Goal: Task Accomplishment & Management: Complete application form

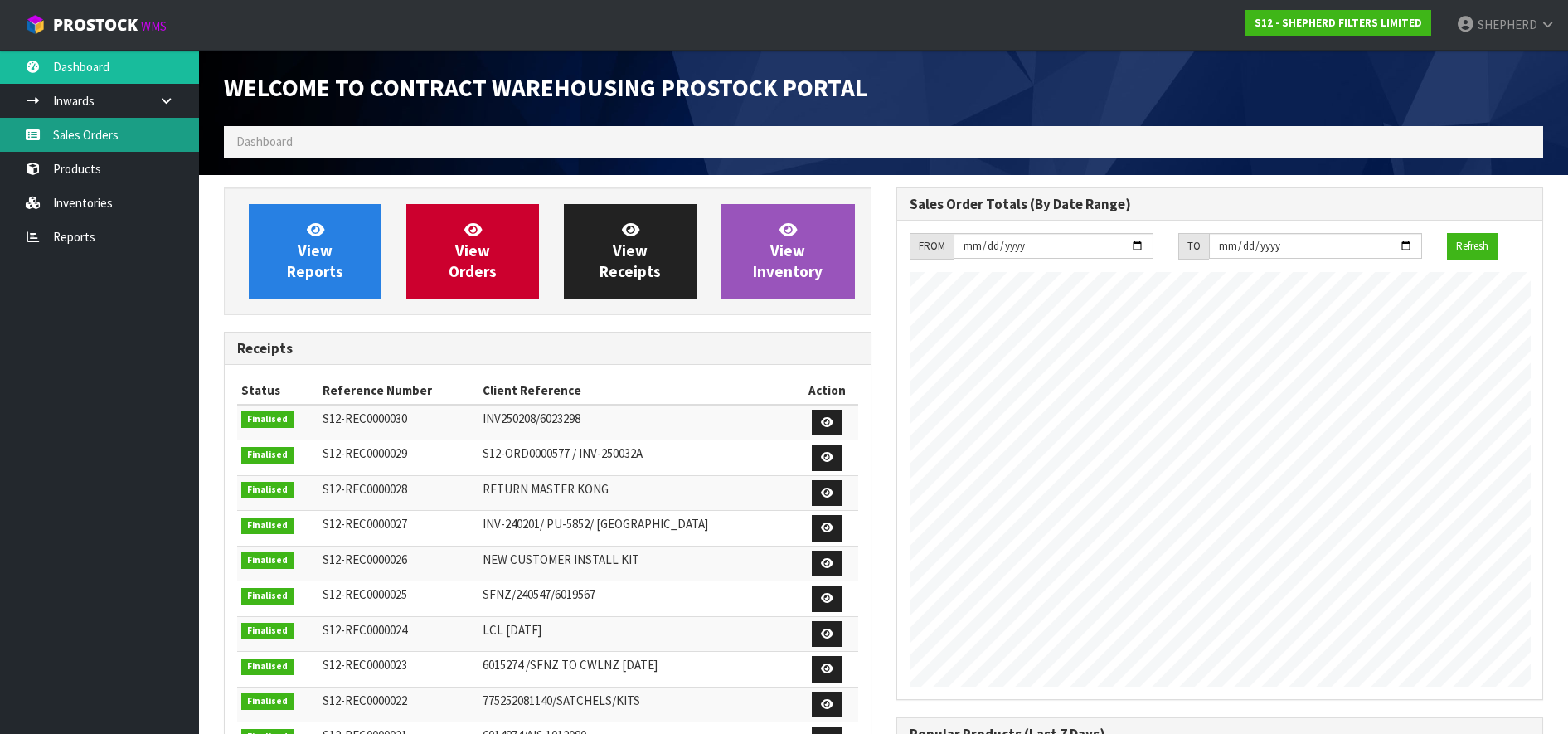
scroll to position [866, 672]
click at [91, 140] on link "Sales Orders" at bounding box center [99, 135] width 199 height 34
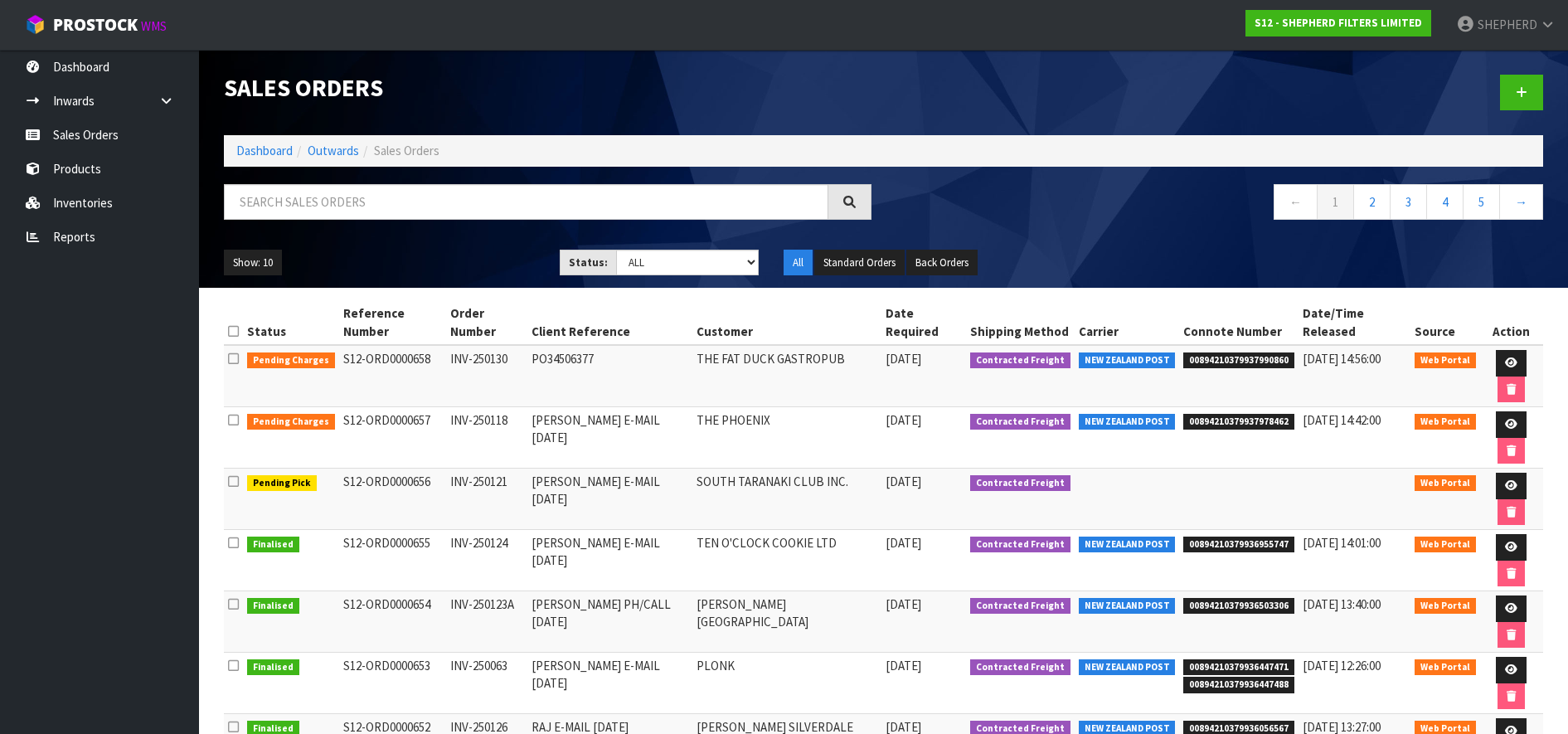
drag, startPoint x: 428, startPoint y: 479, endPoint x: 338, endPoint y: 477, distance: 90.0
click at [339, 477] on td "S12-ORD0000656" at bounding box center [393, 500] width 107 height 61
copy td "S12-ORD0000656"
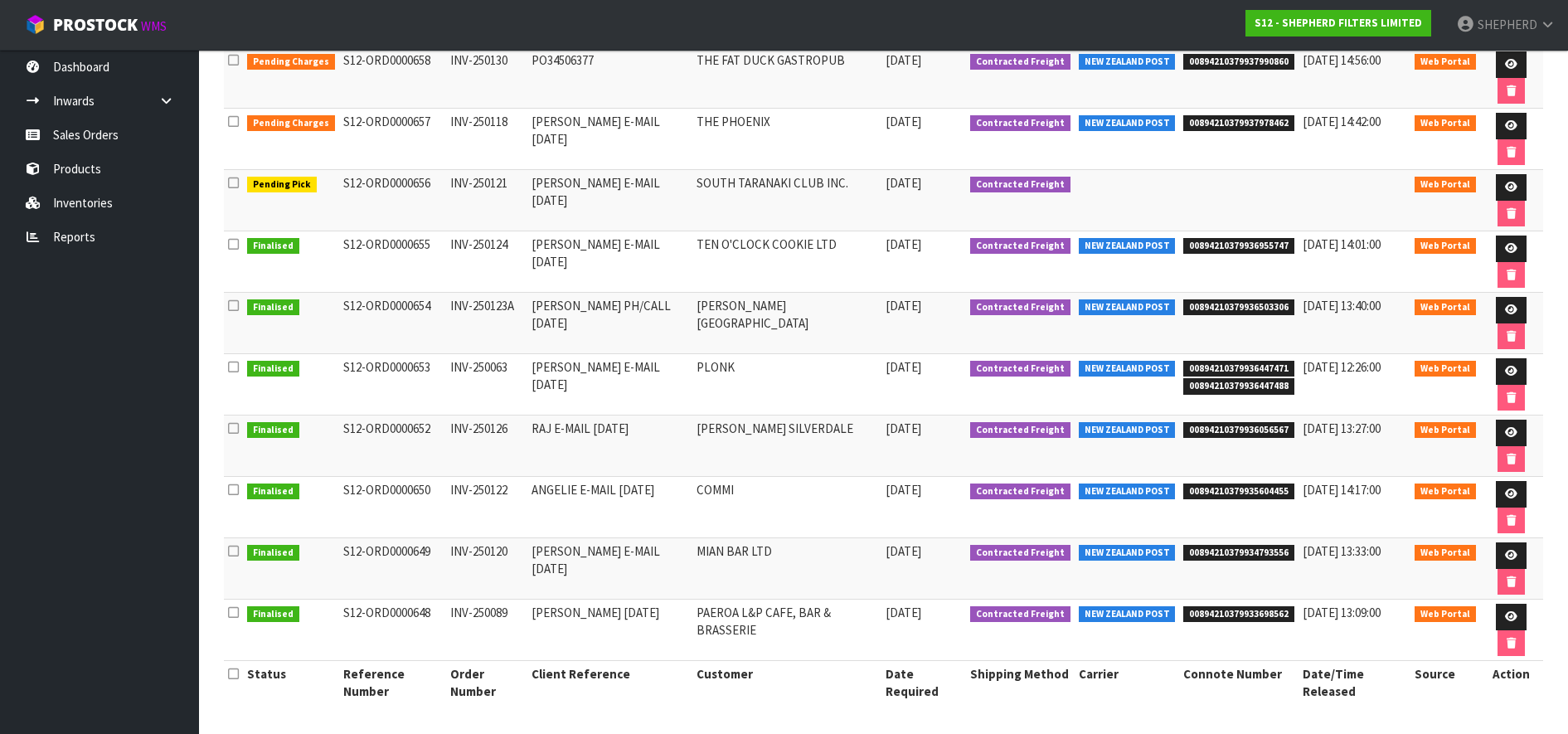
scroll to position [299, 0]
click at [1497, 246] on link at bounding box center [1512, 248] width 31 height 27
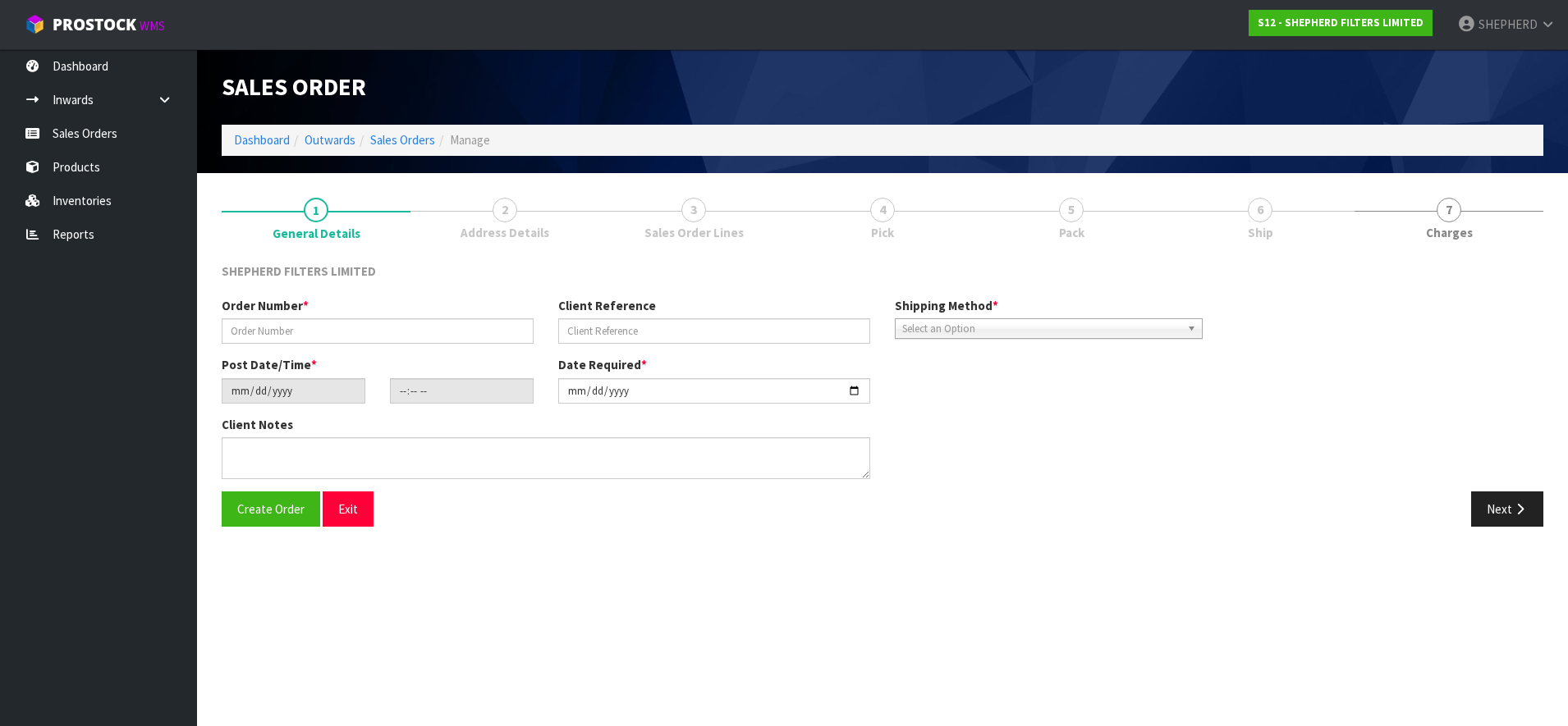
type input "INV-250124"
type input "[PERSON_NAME] E-MAIL [DATE]"
type input "[DATE]"
type input "15:36:00.000"
type input "[DATE]"
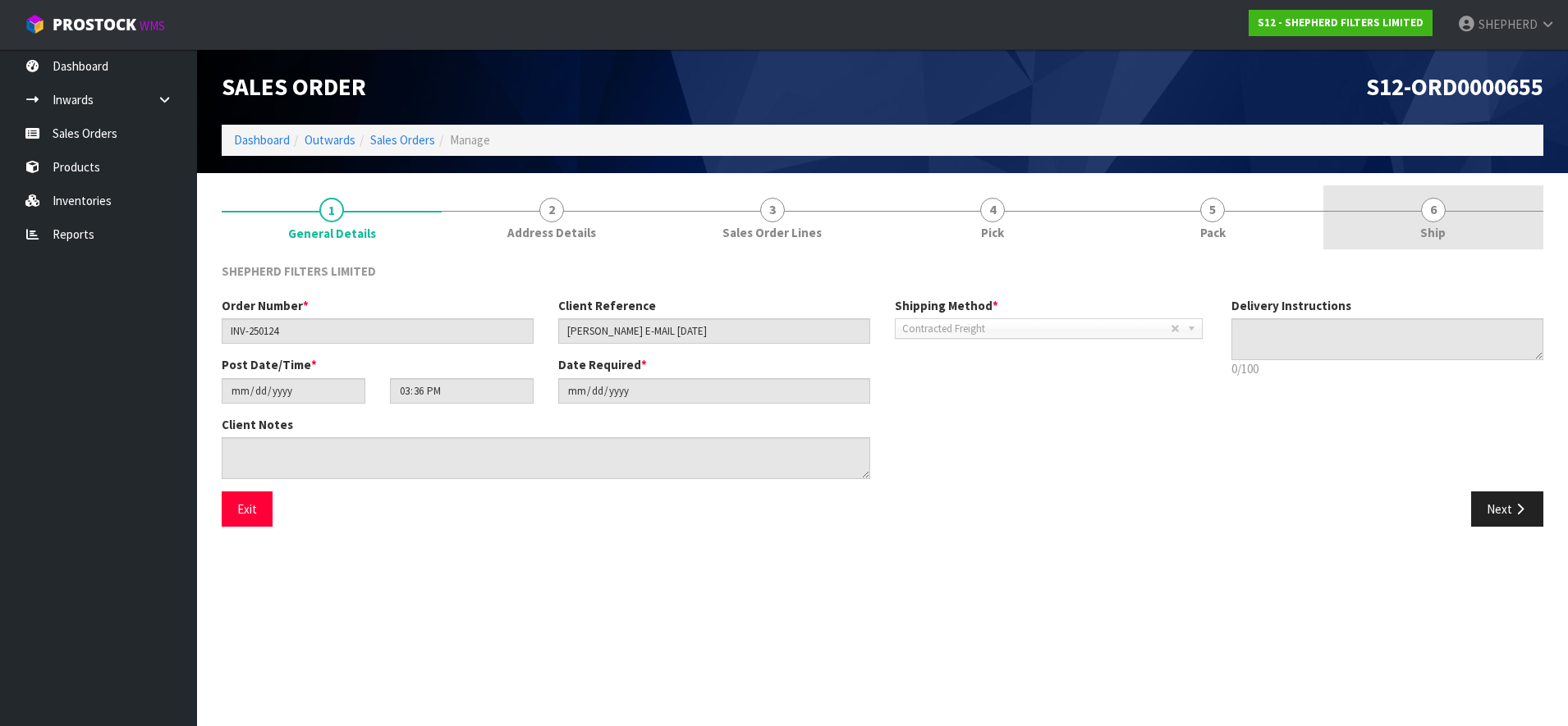
click at [1436, 206] on span "6" at bounding box center [1433, 210] width 25 height 25
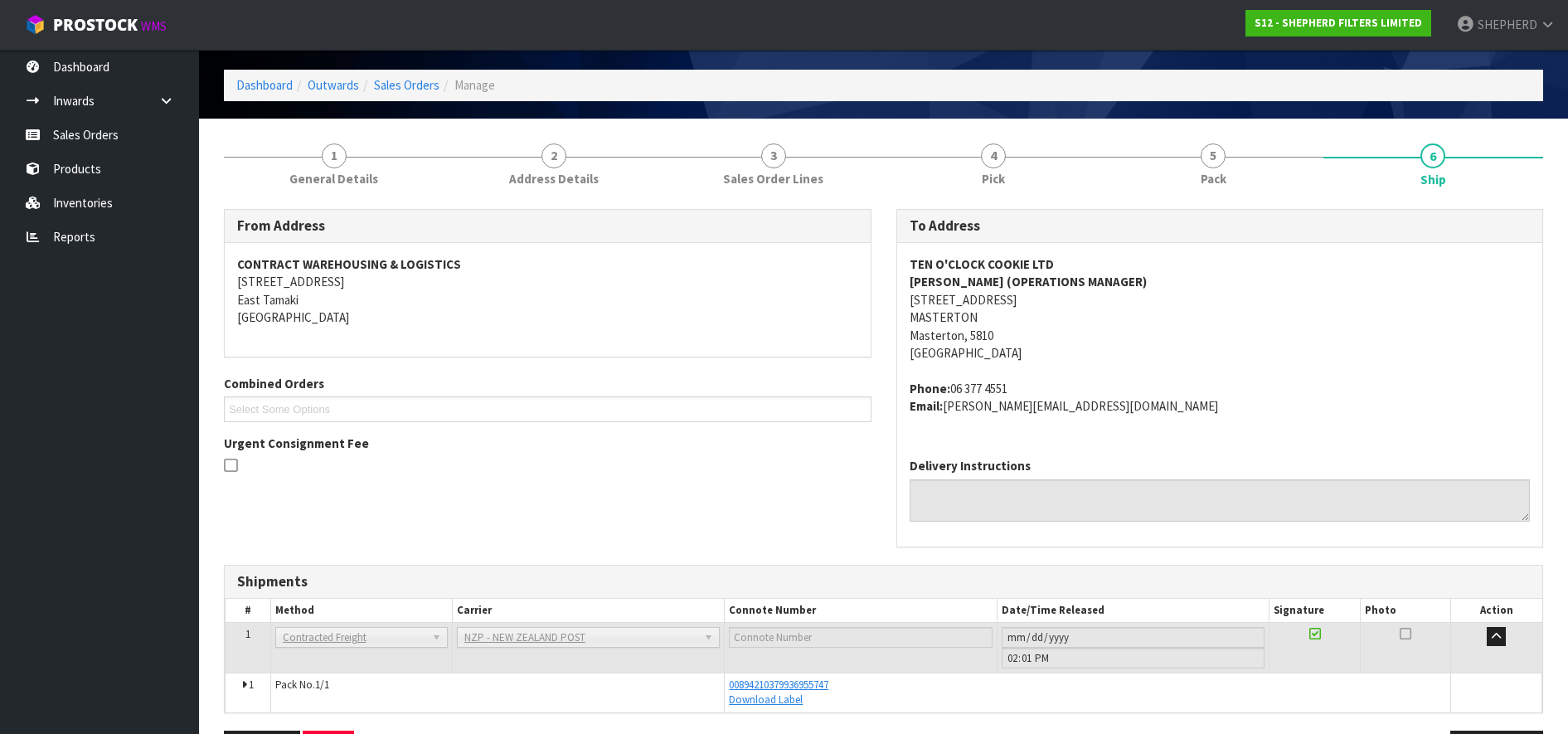
scroll to position [113, 0]
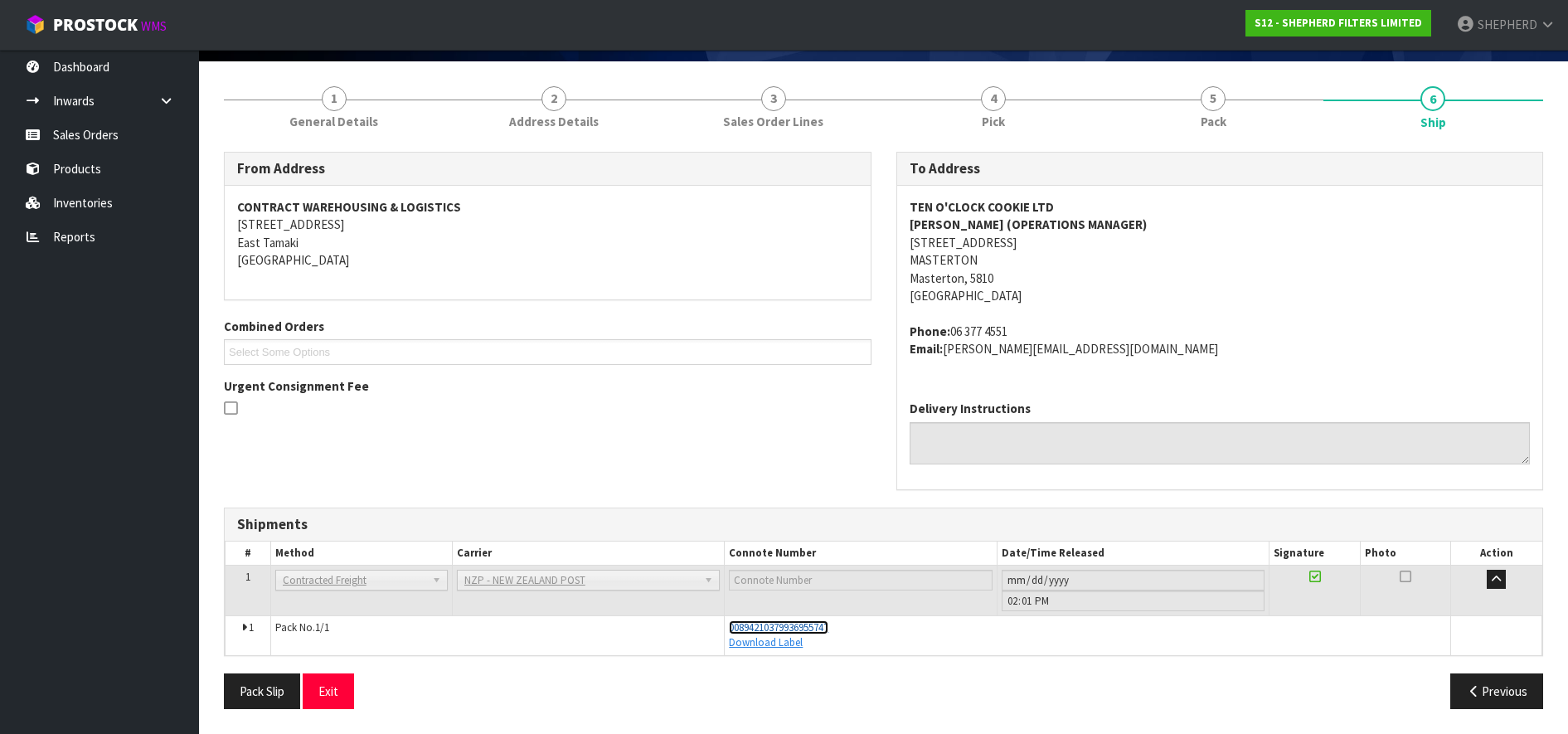
click at [799, 629] on span "00894210379936955747" at bounding box center [779, 627] width 99 height 14
click at [73, 140] on link "Sales Orders" at bounding box center [99, 135] width 199 height 34
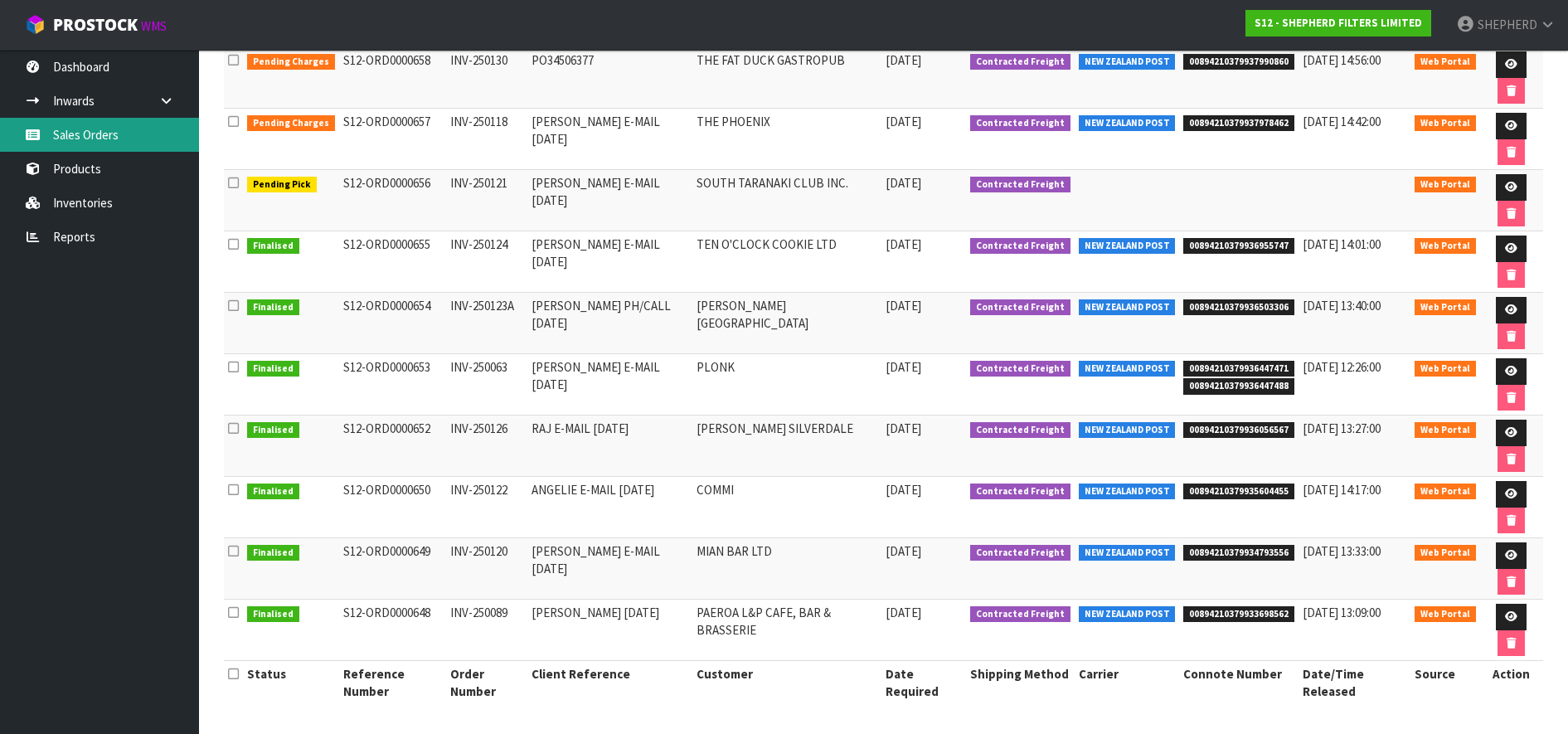
scroll to position [299, 0]
click at [1509, 493] on icon at bounding box center [1511, 493] width 12 height 10
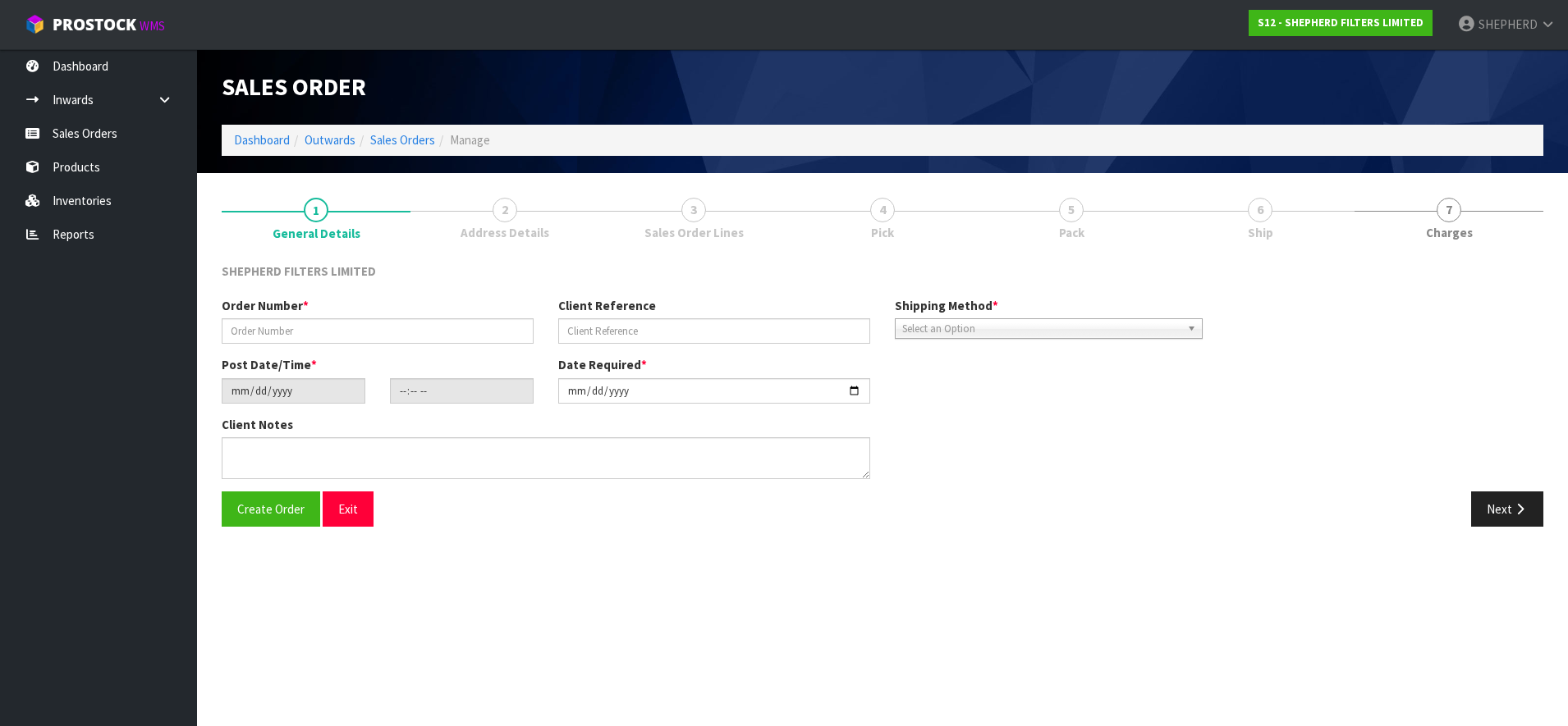
type input "INV-250122"
type input "ANGELIE E-MAIL [DATE]"
type input "[DATE]"
type input "17:31:00.000"
type input "[DATE]"
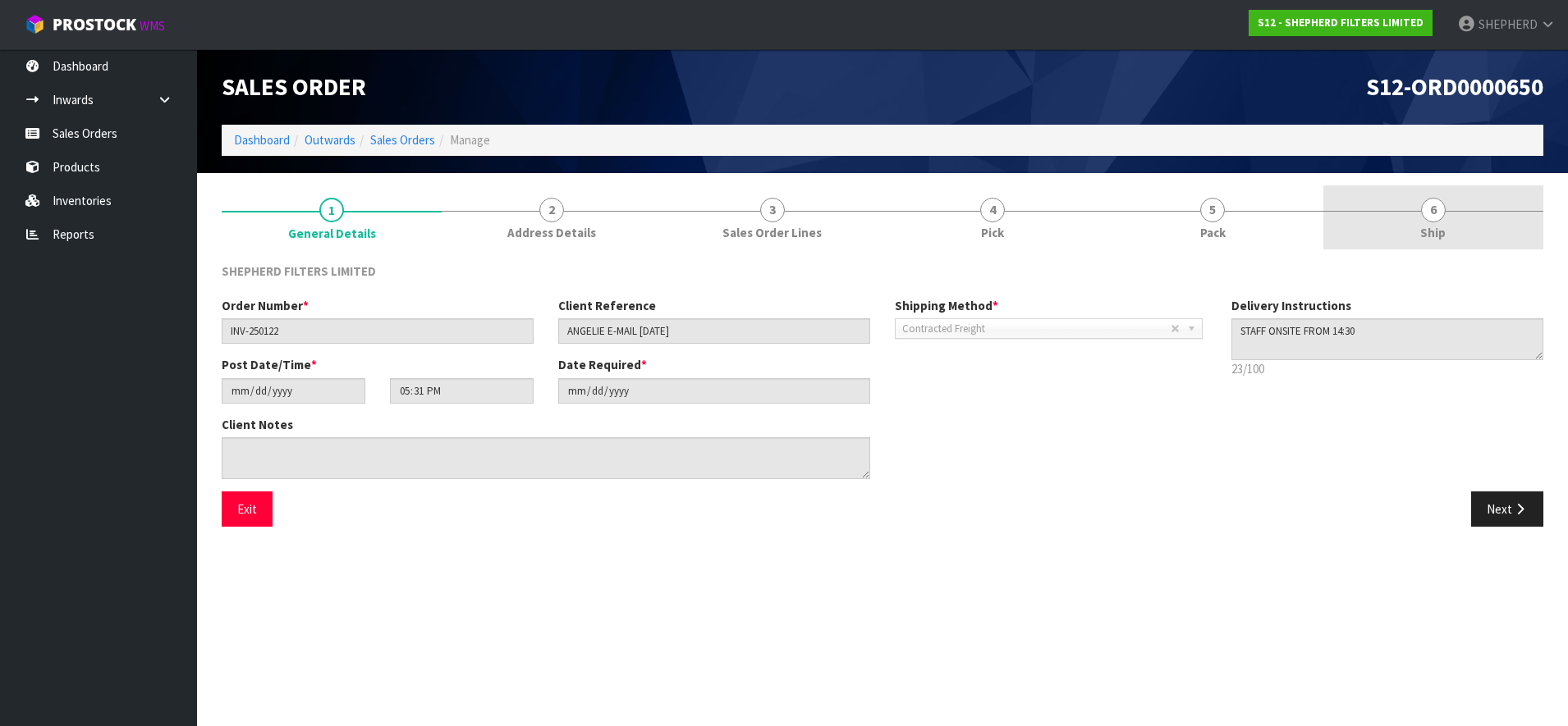
click at [1434, 211] on span "6" at bounding box center [1433, 210] width 25 height 25
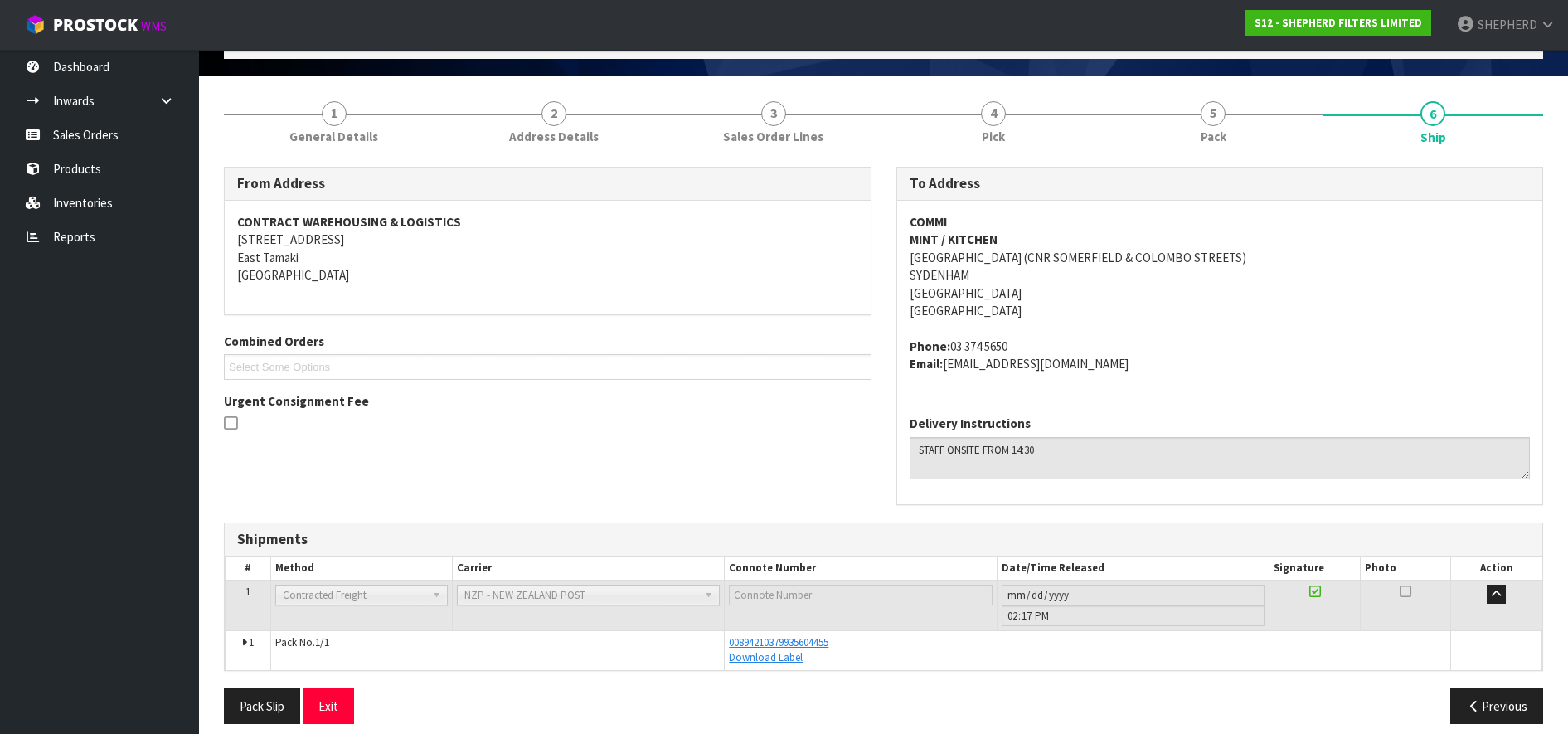
scroll to position [113, 0]
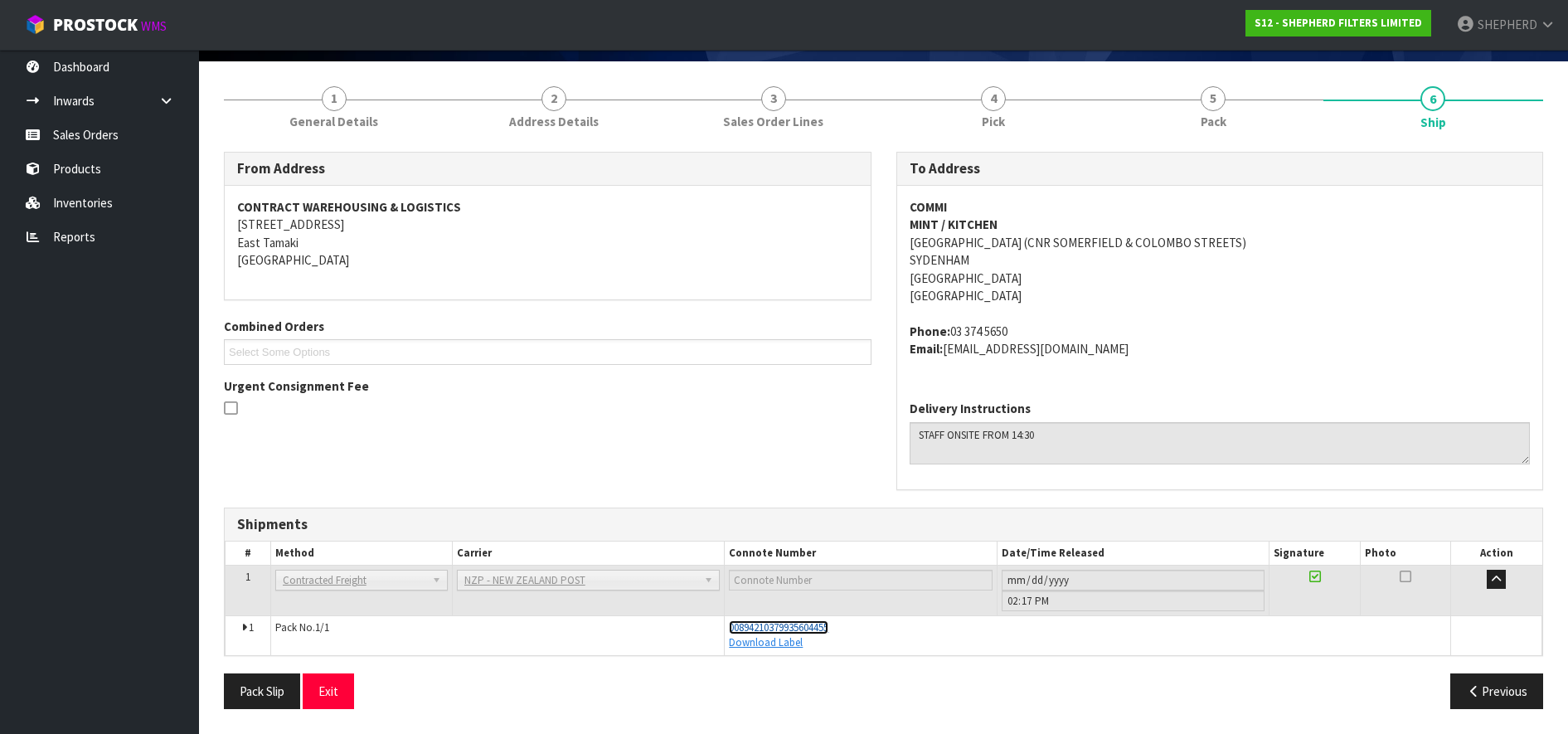
click at [808, 622] on span "00894210379935604455" at bounding box center [779, 627] width 99 height 14
click at [84, 130] on link "Sales Orders" at bounding box center [99, 135] width 199 height 34
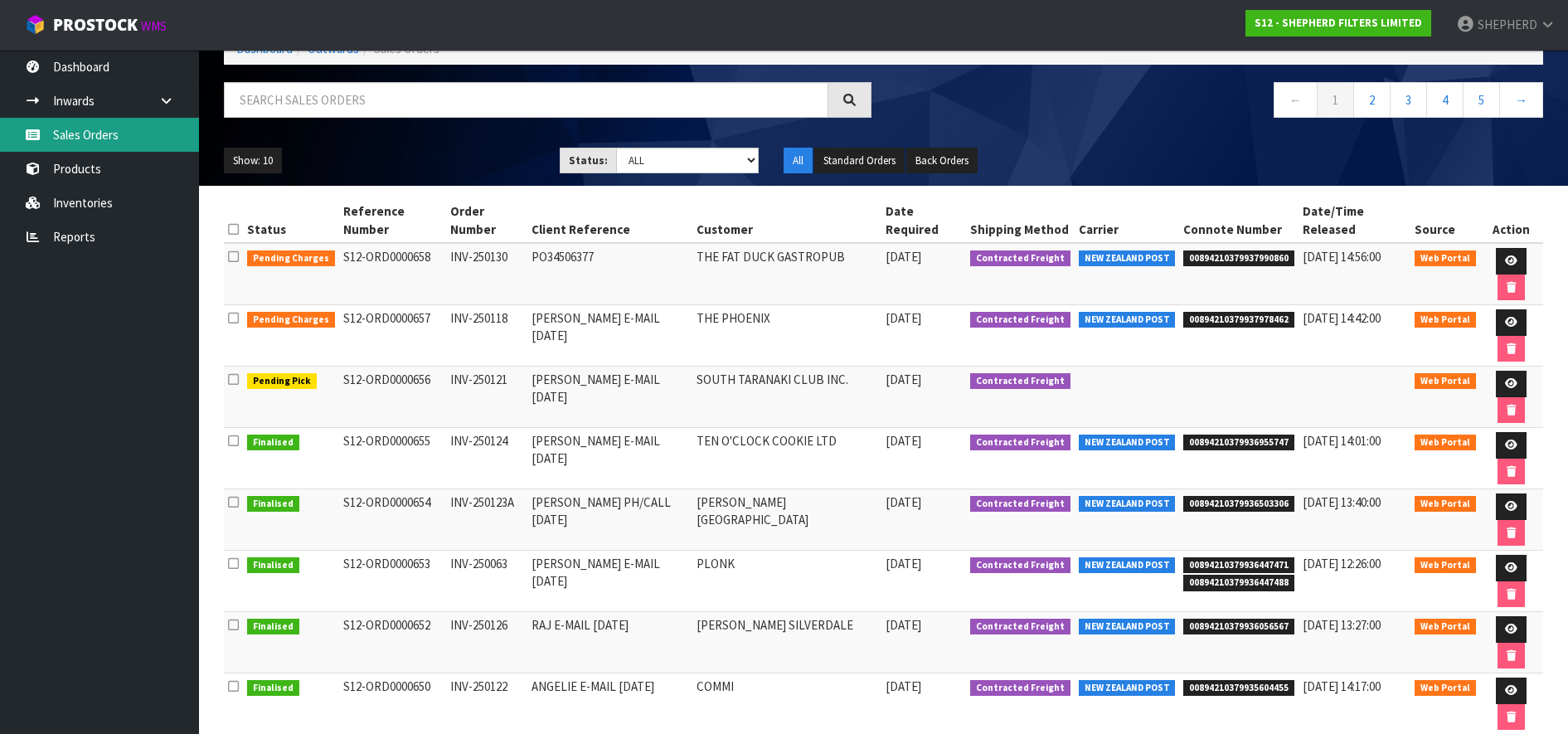
scroll to position [103, 0]
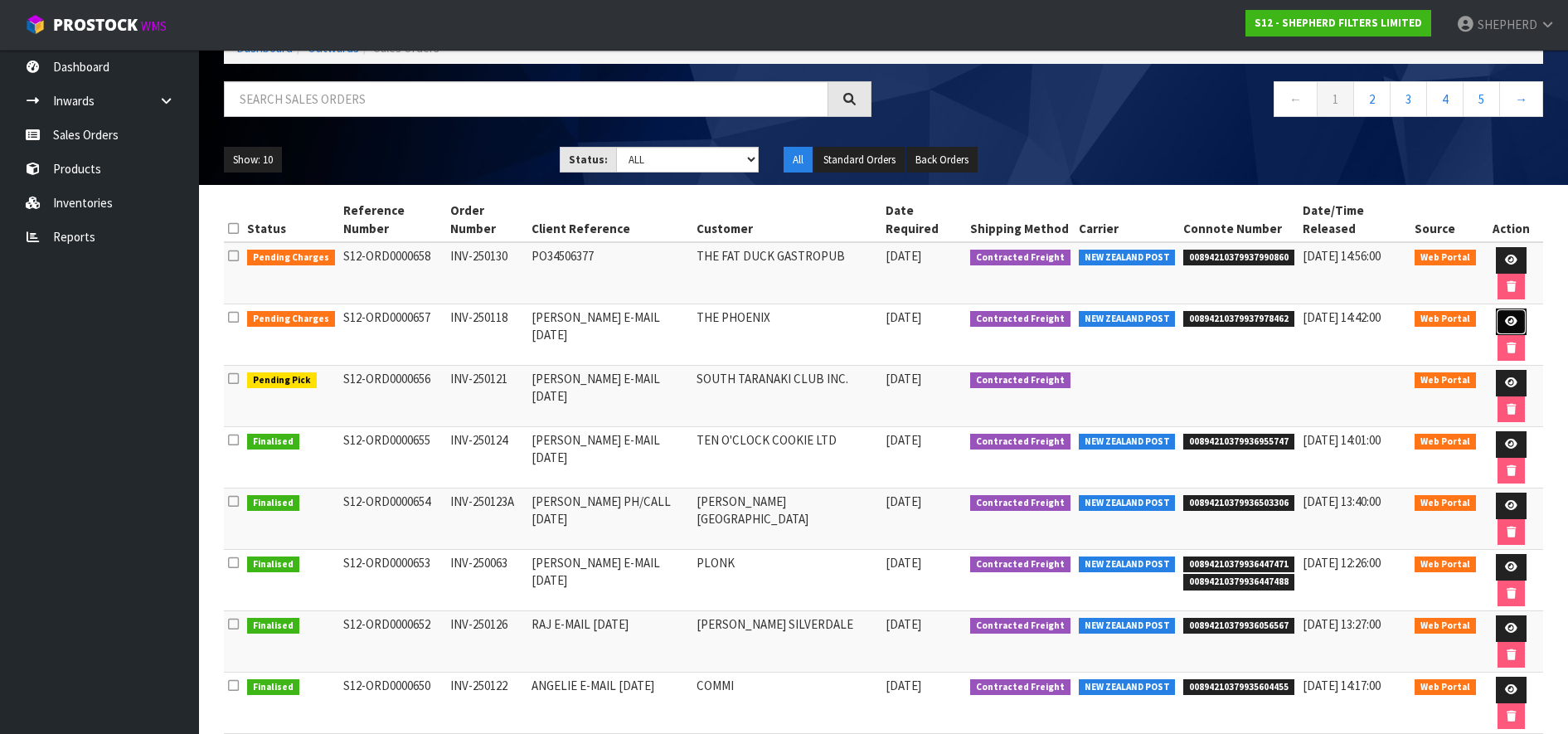
click at [1507, 317] on icon at bounding box center [1511, 320] width 12 height 10
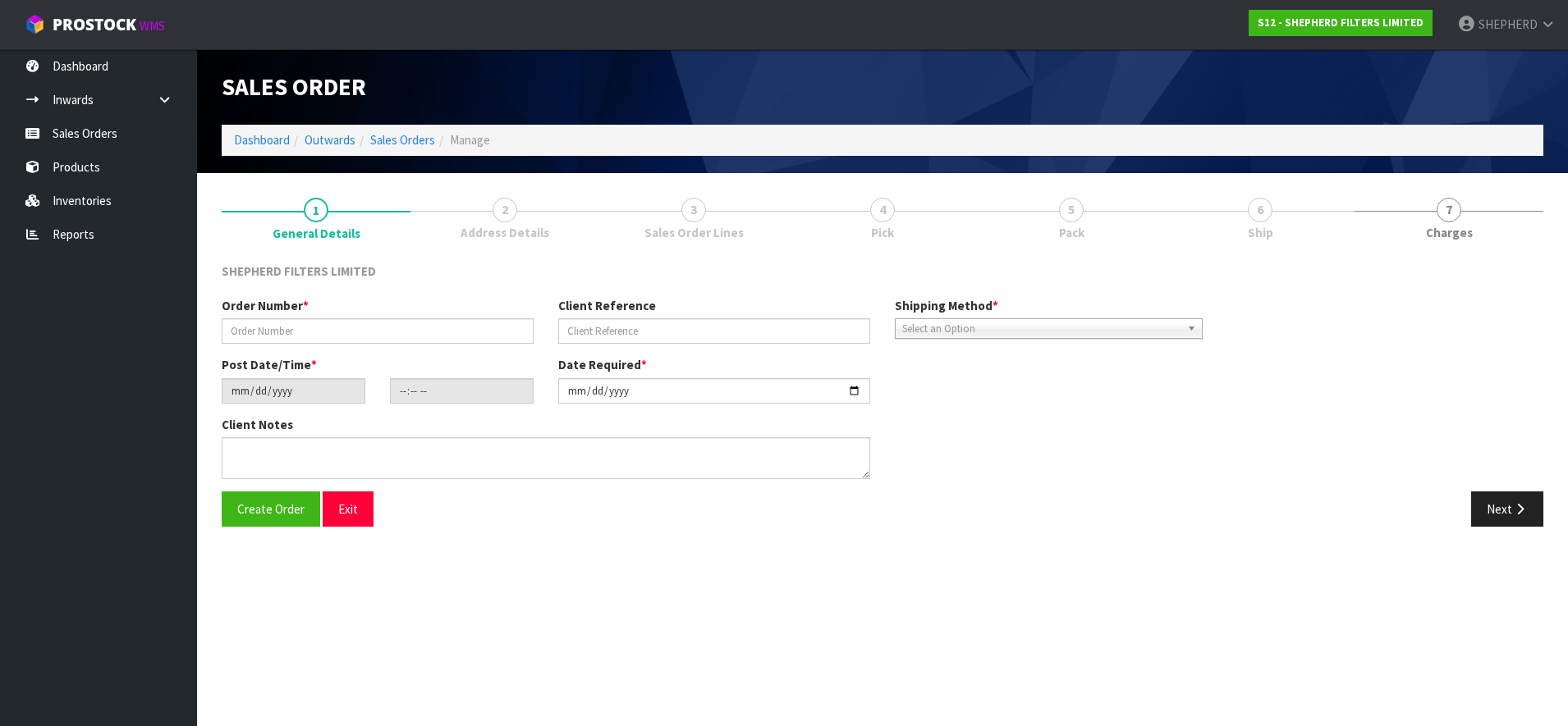
type input "INV-250118"
type input "[PERSON_NAME] E-MAIL [DATE]"
type input "[DATE]"
type input "16:47:00.000"
type input "[DATE]"
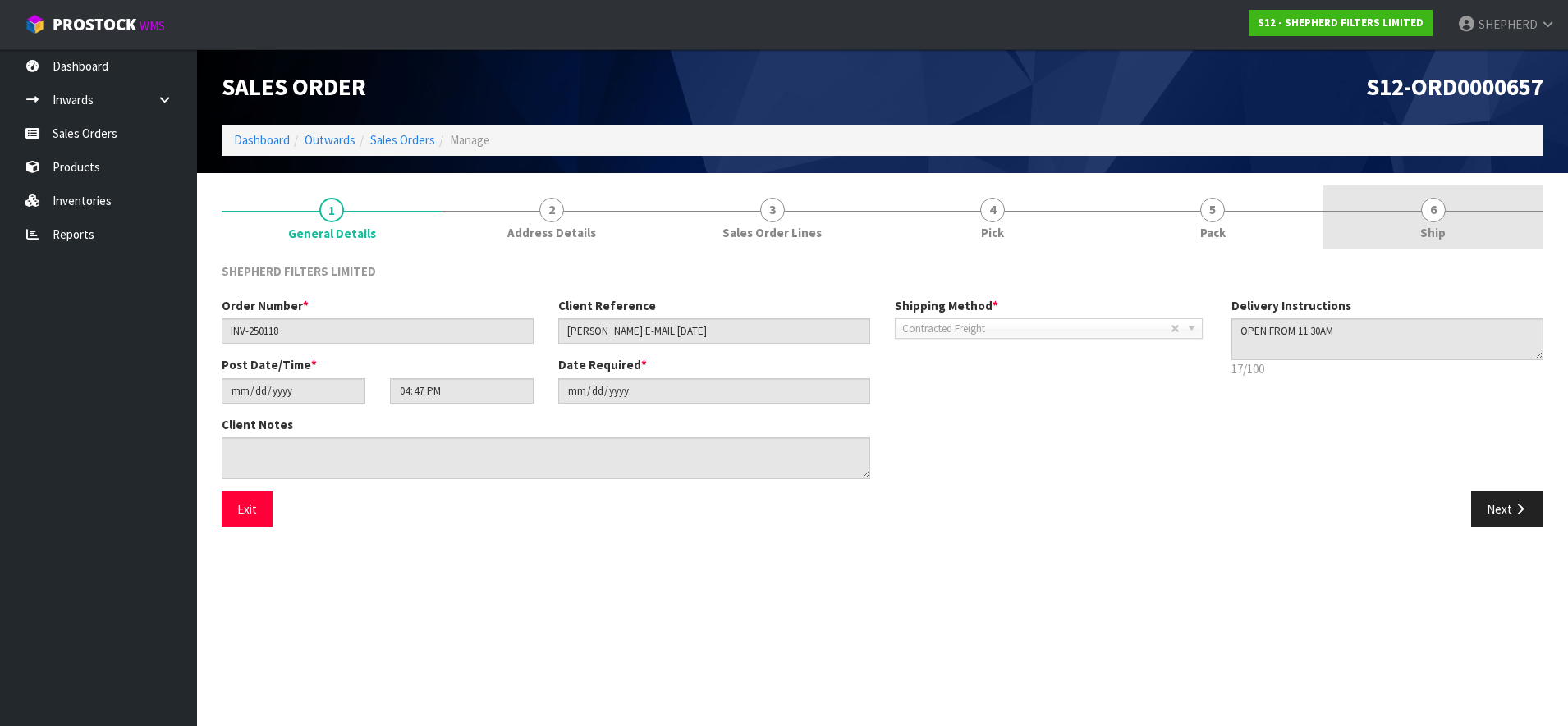
click at [1432, 214] on span "6" at bounding box center [1433, 210] width 25 height 25
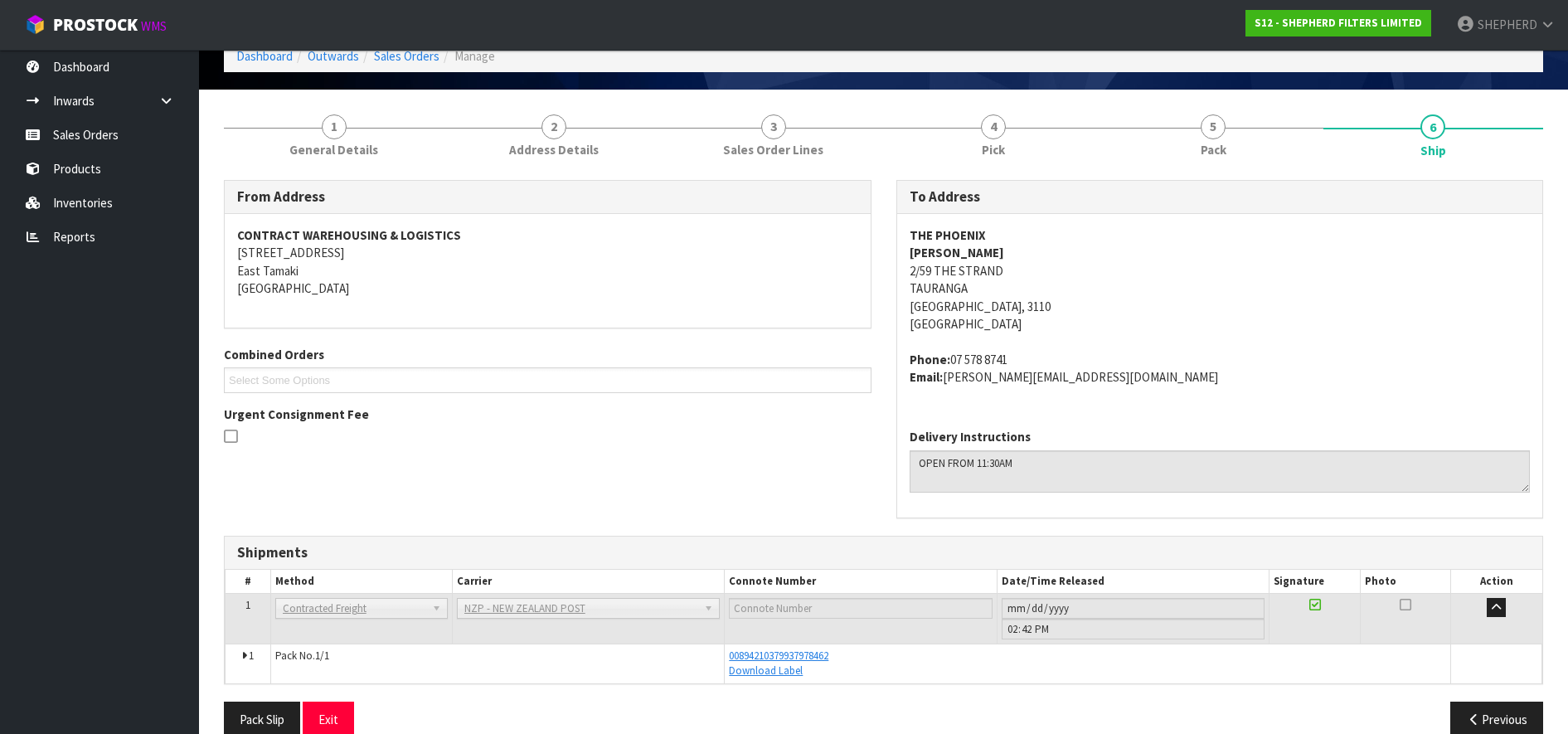
scroll to position [113, 0]
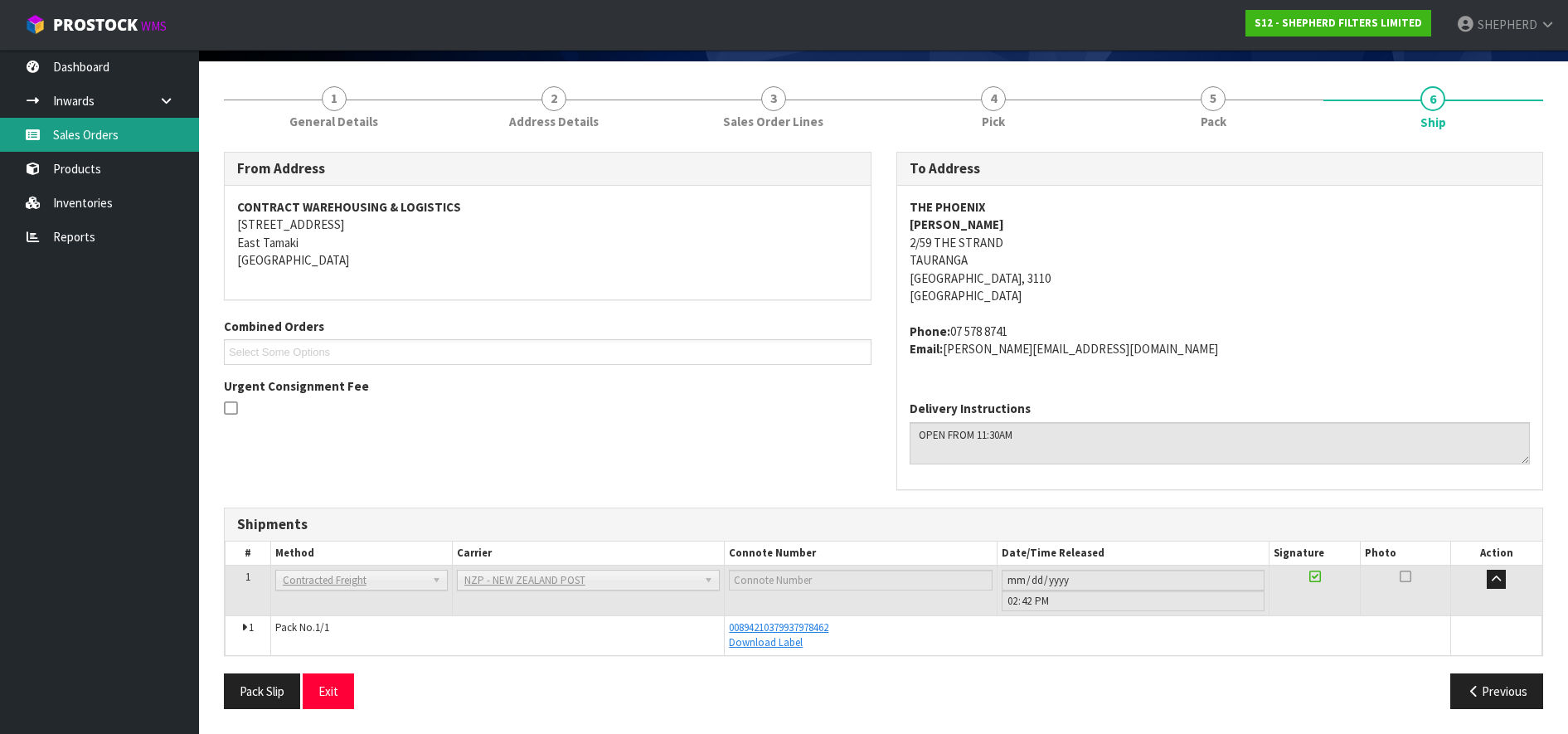
click at [100, 135] on link "Sales Orders" at bounding box center [99, 135] width 199 height 34
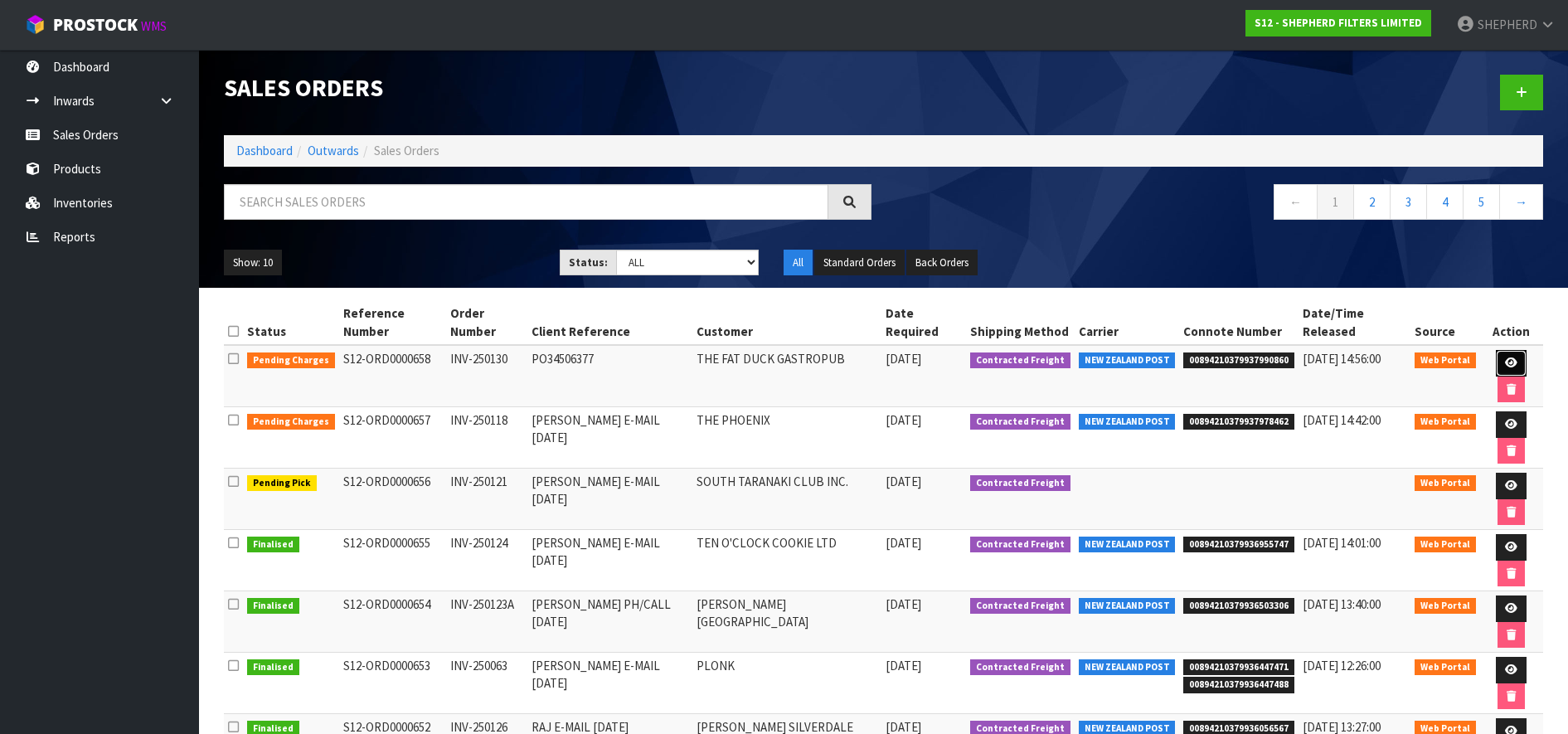
click at [1499, 360] on link at bounding box center [1512, 363] width 31 height 27
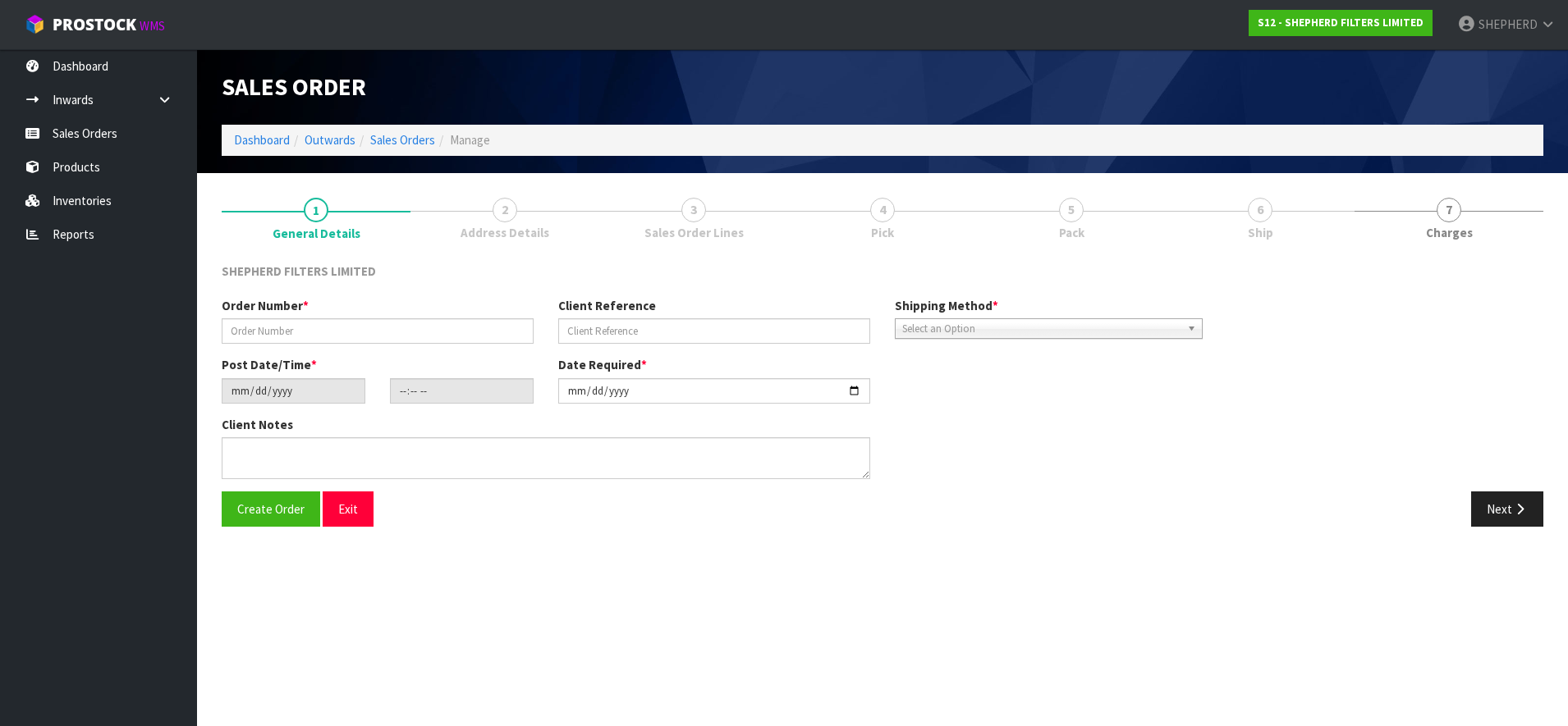
type input "INV-250130"
type input "PO34506377"
type input "[DATE]"
type input "17:13:00.000"
type input "[DATE]"
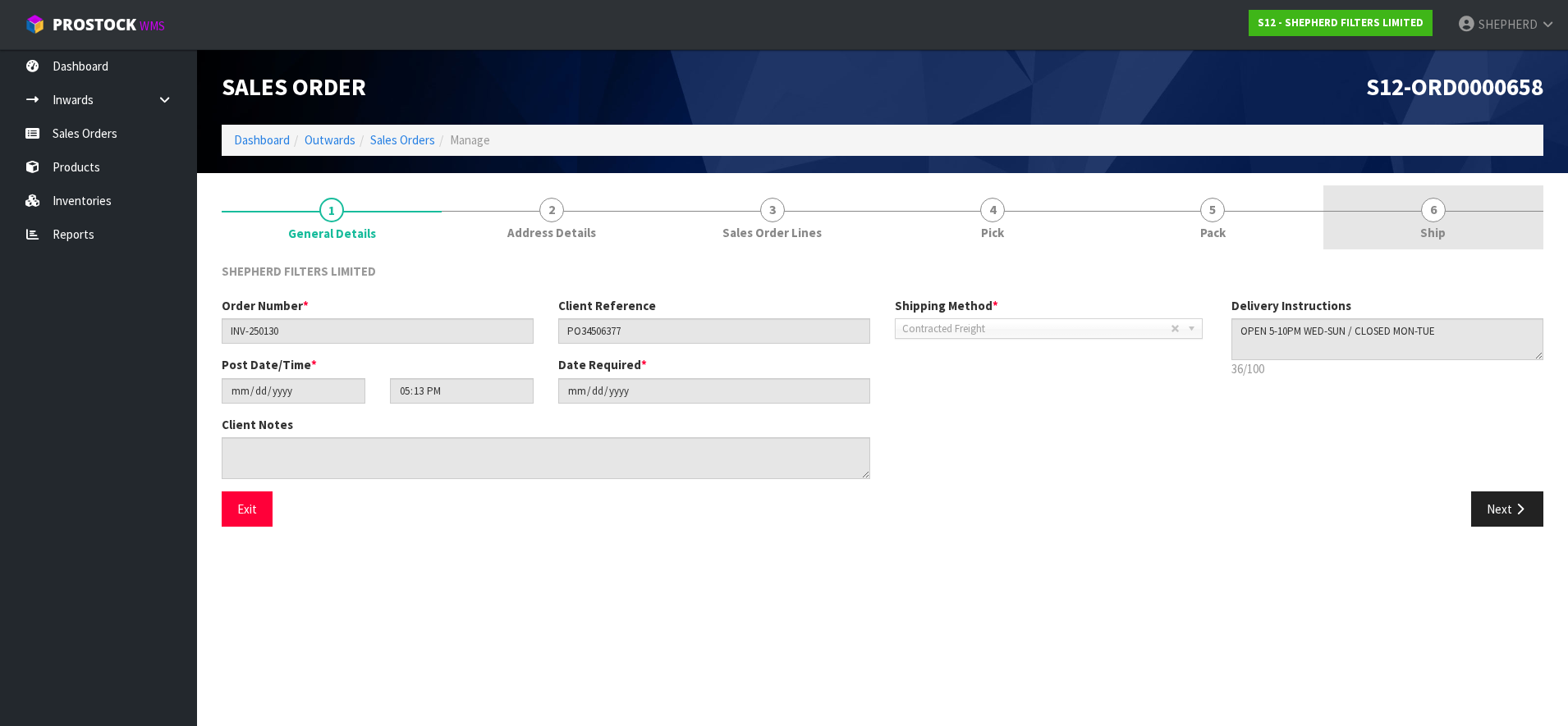
click at [1437, 216] on span "6" at bounding box center [1433, 210] width 25 height 25
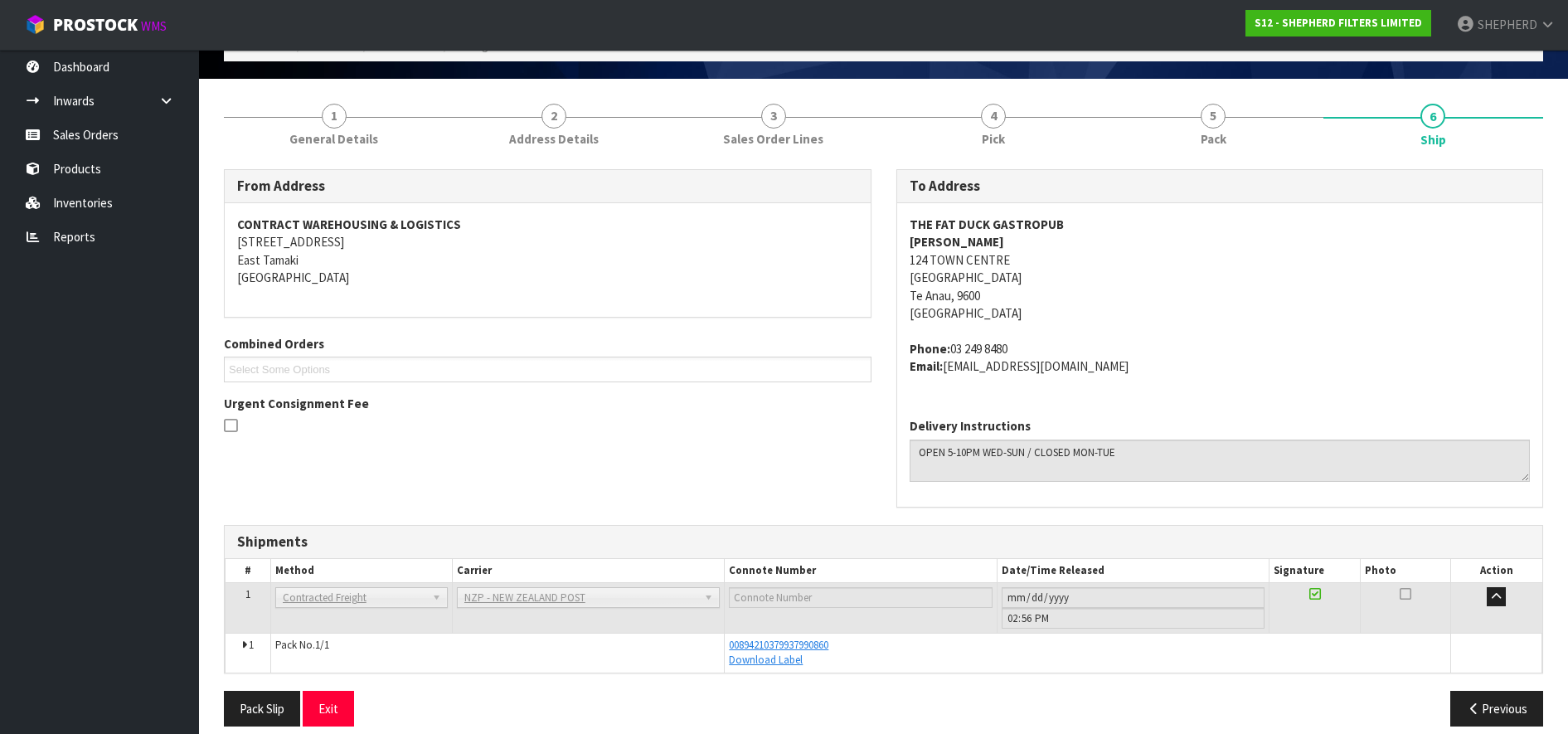
scroll to position [113, 0]
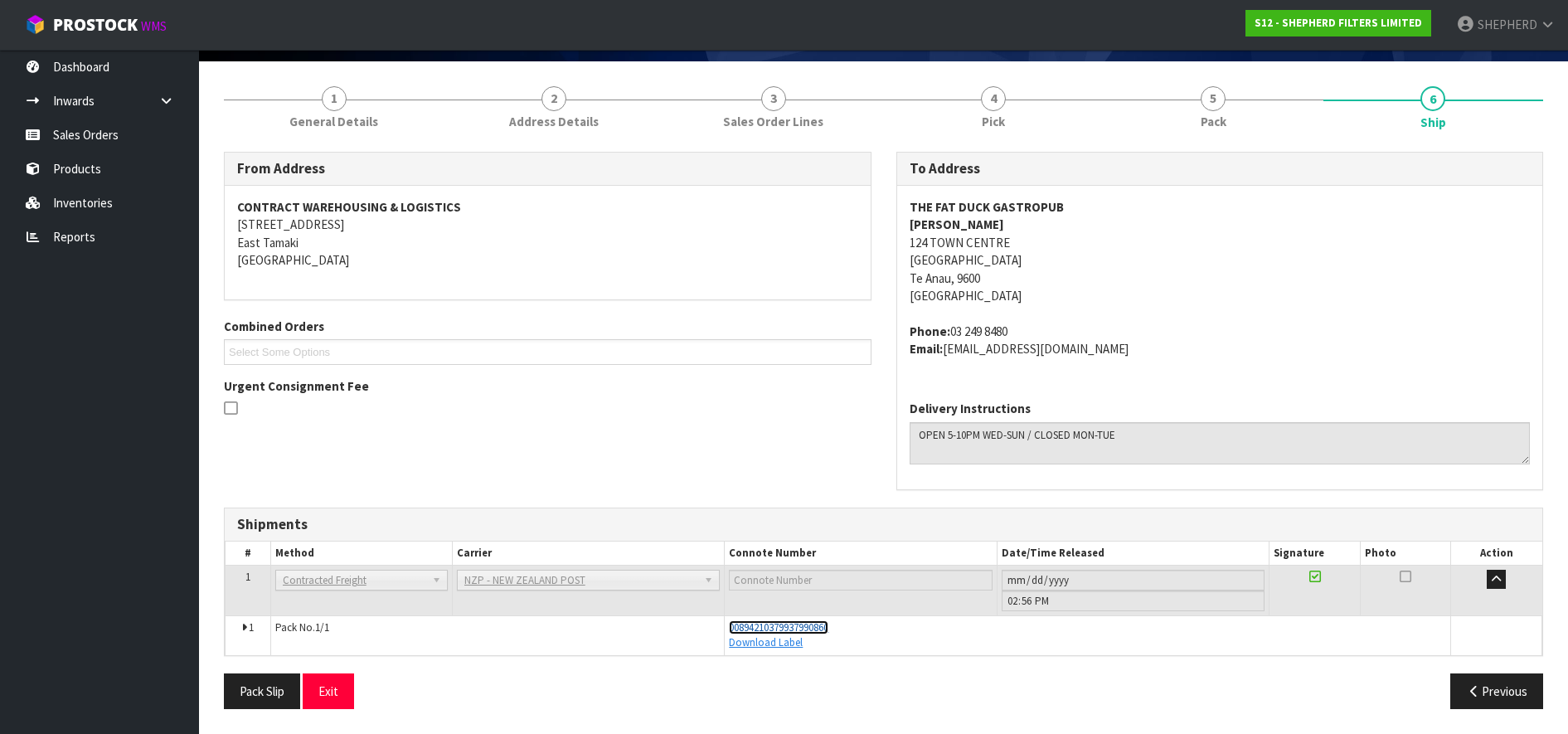
click at [818, 624] on span "00894210379937990860" at bounding box center [779, 627] width 99 height 14
drag, startPoint x: 72, startPoint y: 134, endPoint x: 163, endPoint y: 108, distance: 94.6
click at [73, 134] on link "Sales Orders" at bounding box center [99, 135] width 199 height 34
